Goal: Obtain resource: Download file/media

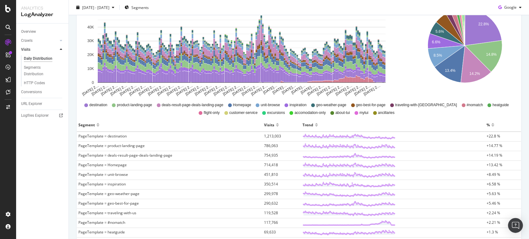
scroll to position [108, 0]
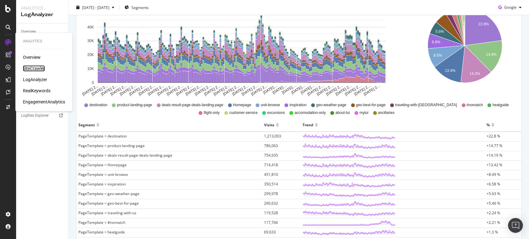
click at [41, 66] on div "SiteCrawler" at bounding box center [34, 68] width 22 height 6
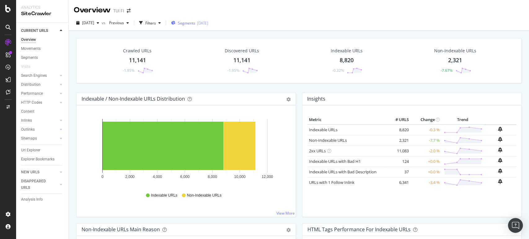
click at [195, 22] on span "Segments" at bounding box center [186, 22] width 17 height 5
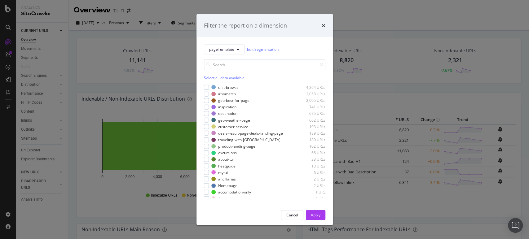
click at [26, 152] on div "Filter the report on a dimension pageTemplate Edit Segmentation Select all data…" at bounding box center [264, 119] width 529 height 239
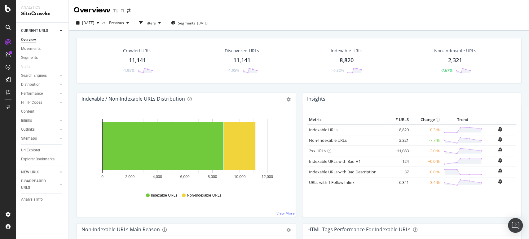
click at [26, 152] on div "Url Explorer" at bounding box center [30, 150] width 19 height 7
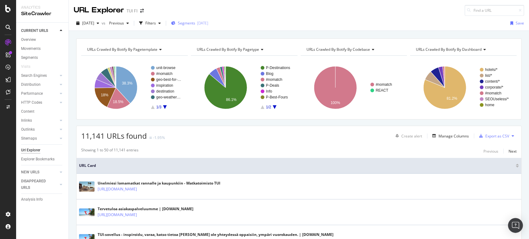
click at [195, 21] on span "Segments" at bounding box center [186, 22] width 17 height 5
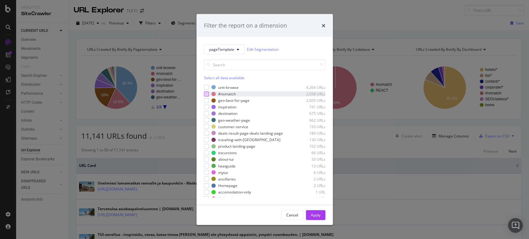
click at [206, 94] on div "modal" at bounding box center [206, 93] width 5 height 5
click at [320, 215] on div "Apply" at bounding box center [316, 215] width 10 height 5
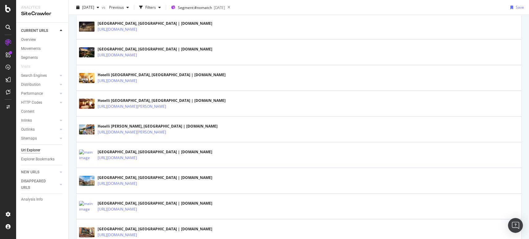
scroll to position [796, 0]
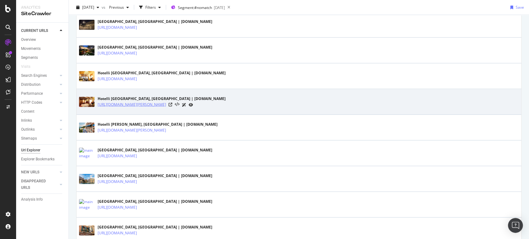
drag, startPoint x: 196, startPoint y: 104, endPoint x: 97, endPoint y: 100, distance: 99.0
click at [98, 102] on div "[URL][DOMAIN_NAME][PERSON_NAME]" at bounding box center [162, 105] width 128 height 7
copy link "[URL][DOMAIN_NAME][PERSON_NAME]"
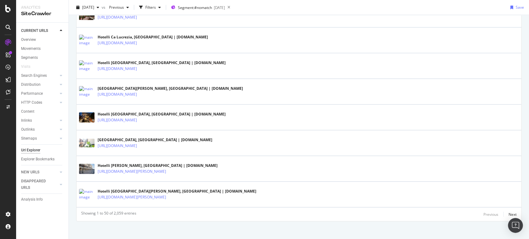
scroll to position [1246, 0]
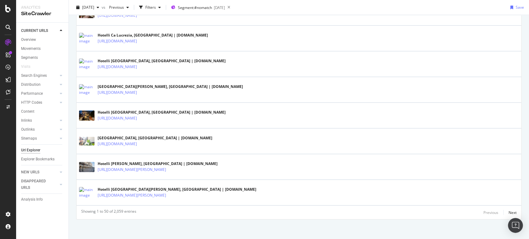
click at [512, 211] on div "Showing 1 to 50 of 2,059 entries Previous Next" at bounding box center [299, 212] width 445 height 7
click at [509, 210] on div "Next" at bounding box center [513, 212] width 8 height 5
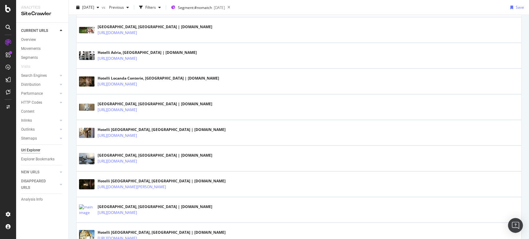
scroll to position [1255, 0]
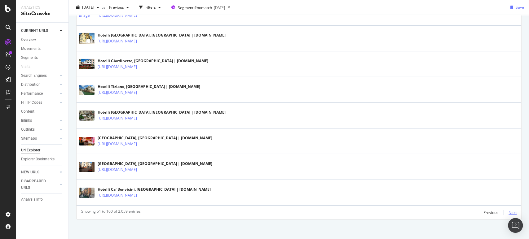
click at [510, 210] on div "Next" at bounding box center [513, 212] width 8 height 5
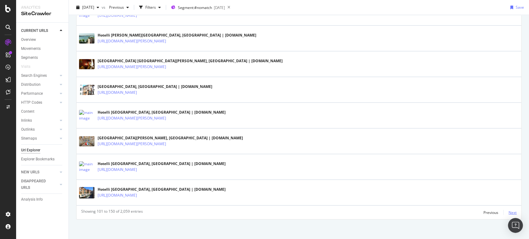
click at [510, 211] on div "Next" at bounding box center [513, 212] width 8 height 5
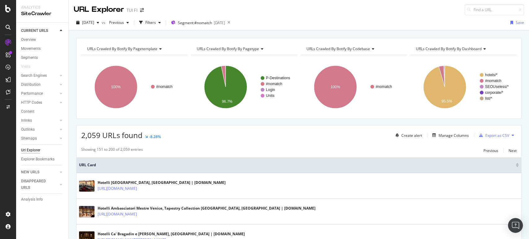
scroll to position [1246, 0]
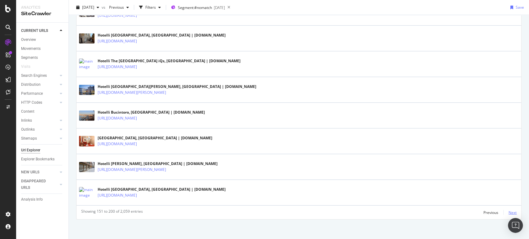
click at [510, 211] on div "Next" at bounding box center [513, 212] width 8 height 5
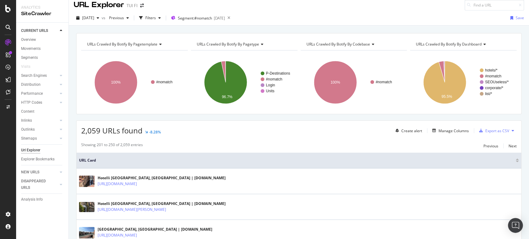
scroll to position [0, 0]
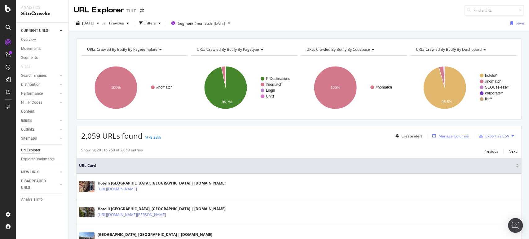
click at [442, 135] on div "Manage Columns" at bounding box center [454, 136] width 30 height 5
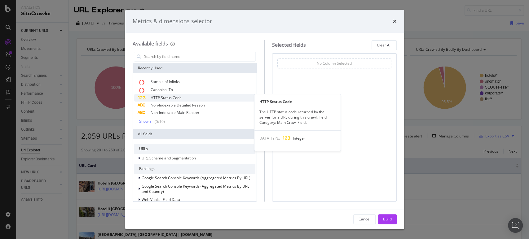
click at [181, 99] on span "HTTP Status Code" at bounding box center [166, 97] width 31 height 5
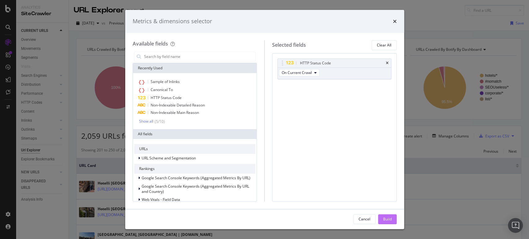
click at [388, 221] on div "Build" at bounding box center [387, 219] width 9 height 5
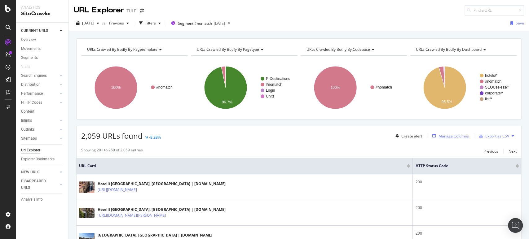
click at [439, 136] on div "Manage Columns" at bounding box center [454, 136] width 30 height 5
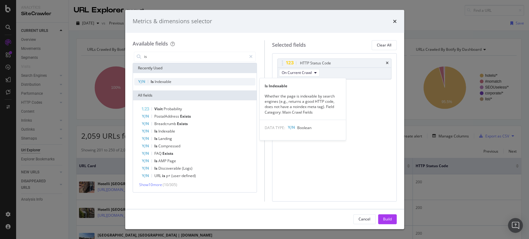
click at [166, 79] on span "Indexable" at bounding box center [163, 81] width 17 height 5
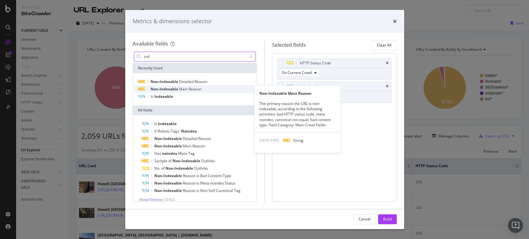
type input "ind"
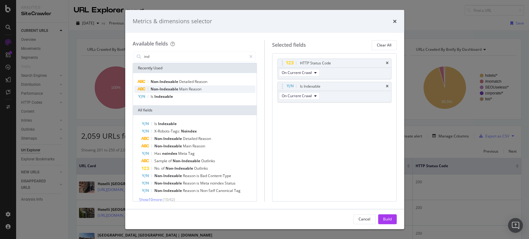
click at [178, 86] on span "Non-Indexable" at bounding box center [165, 88] width 29 height 5
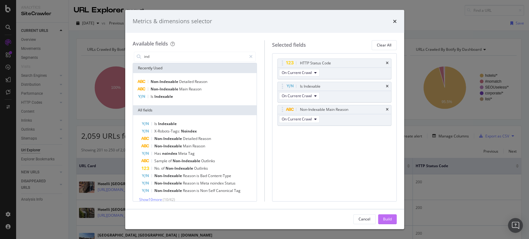
click at [388, 219] on div "Build" at bounding box center [387, 219] width 9 height 5
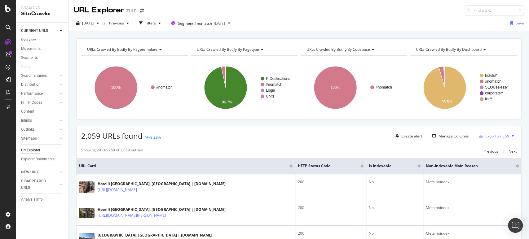
click at [494, 136] on div "Export as CSV" at bounding box center [497, 136] width 24 height 5
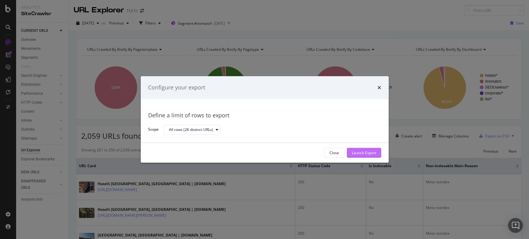
click at [369, 153] on div "Launch Export" at bounding box center [364, 152] width 24 height 5
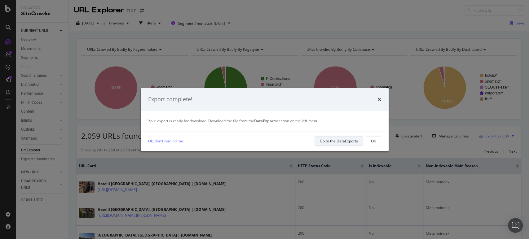
click at [350, 143] on div "Go to the DataExports" at bounding box center [339, 141] width 38 height 5
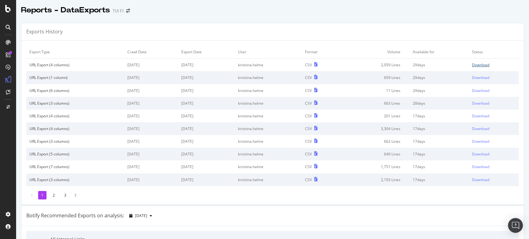
click at [472, 63] on div "Download" at bounding box center [480, 64] width 17 height 5
